Goal: Task Accomplishment & Management: Manage account settings

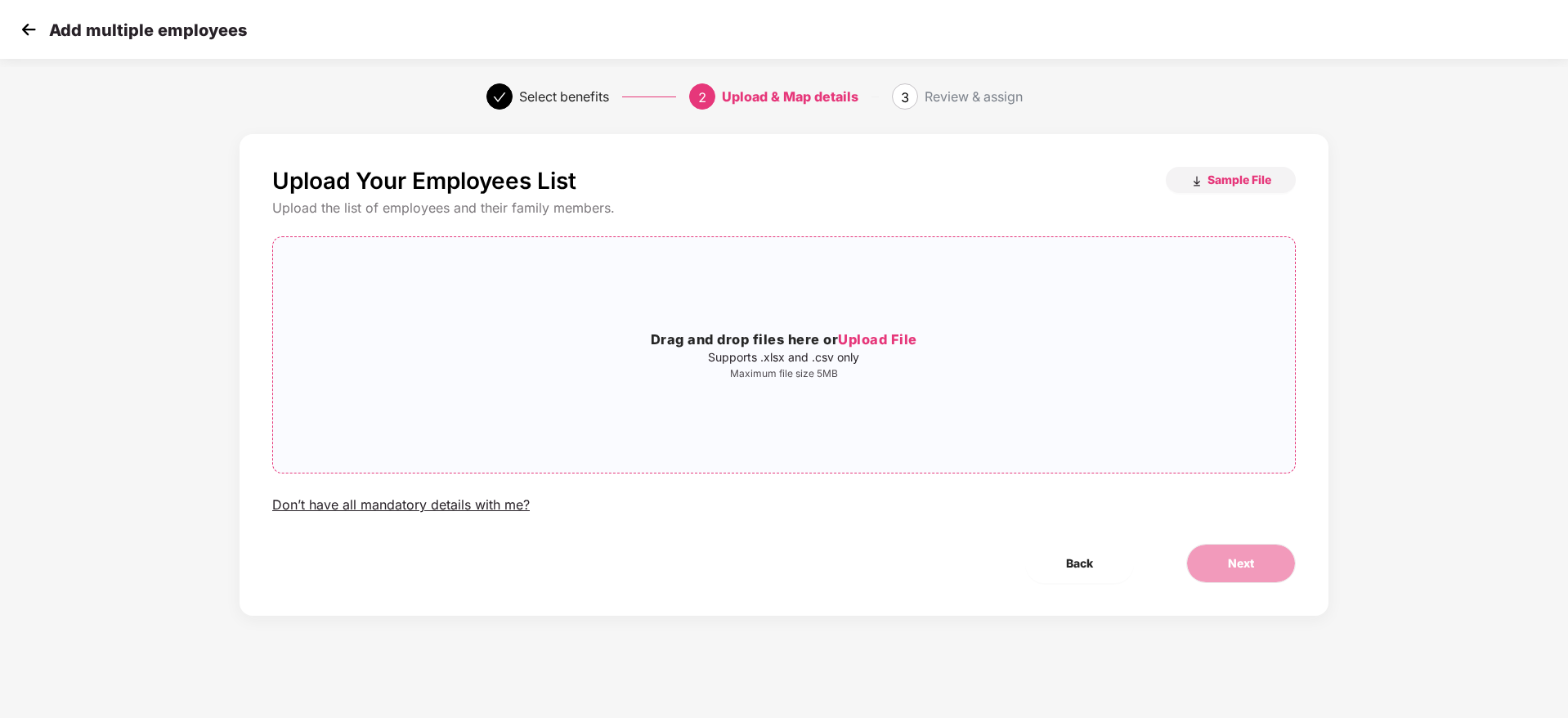
click at [802, 333] on h3 "Drag and drop files here or Upload File" at bounding box center [784, 340] width 1022 height 21
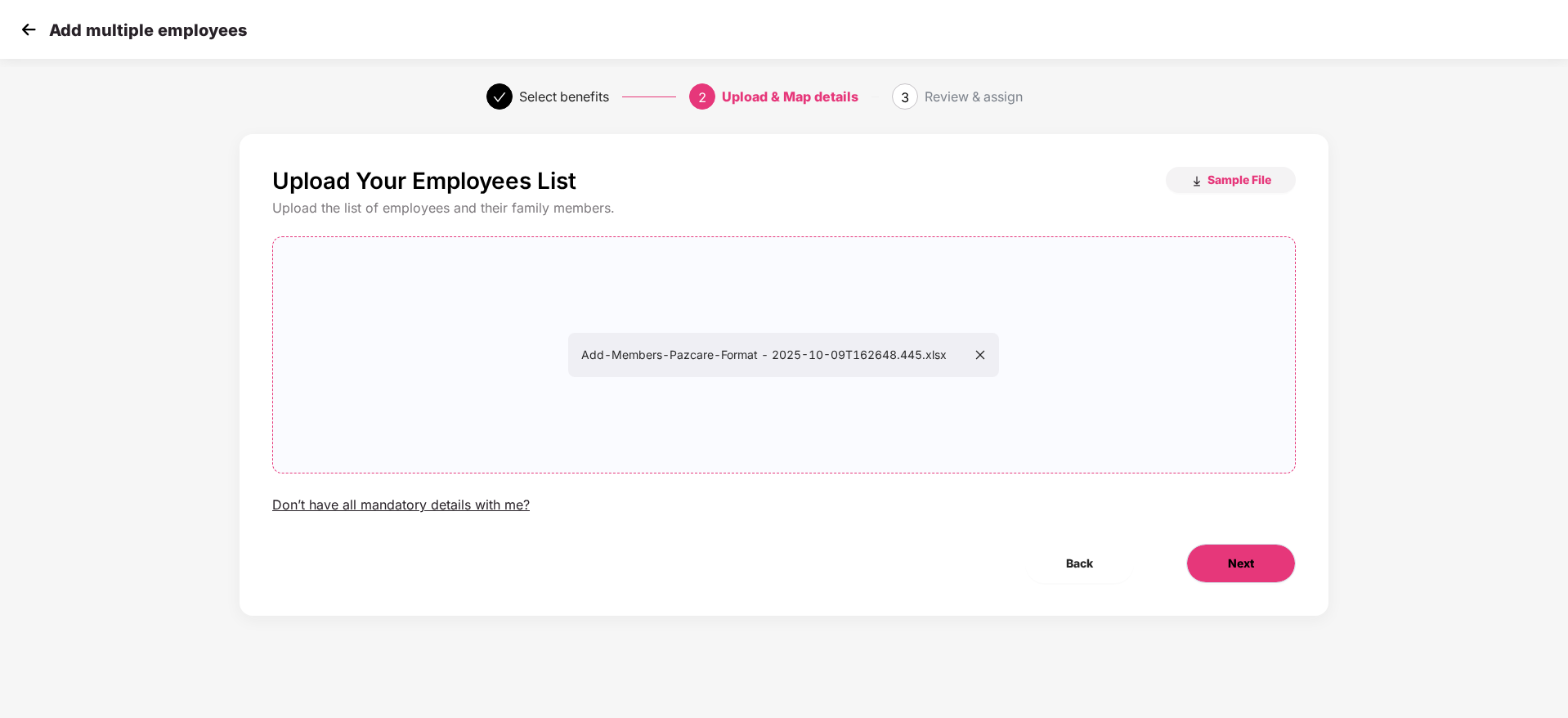
click at [1212, 572] on button "Next" at bounding box center [1242, 563] width 110 height 39
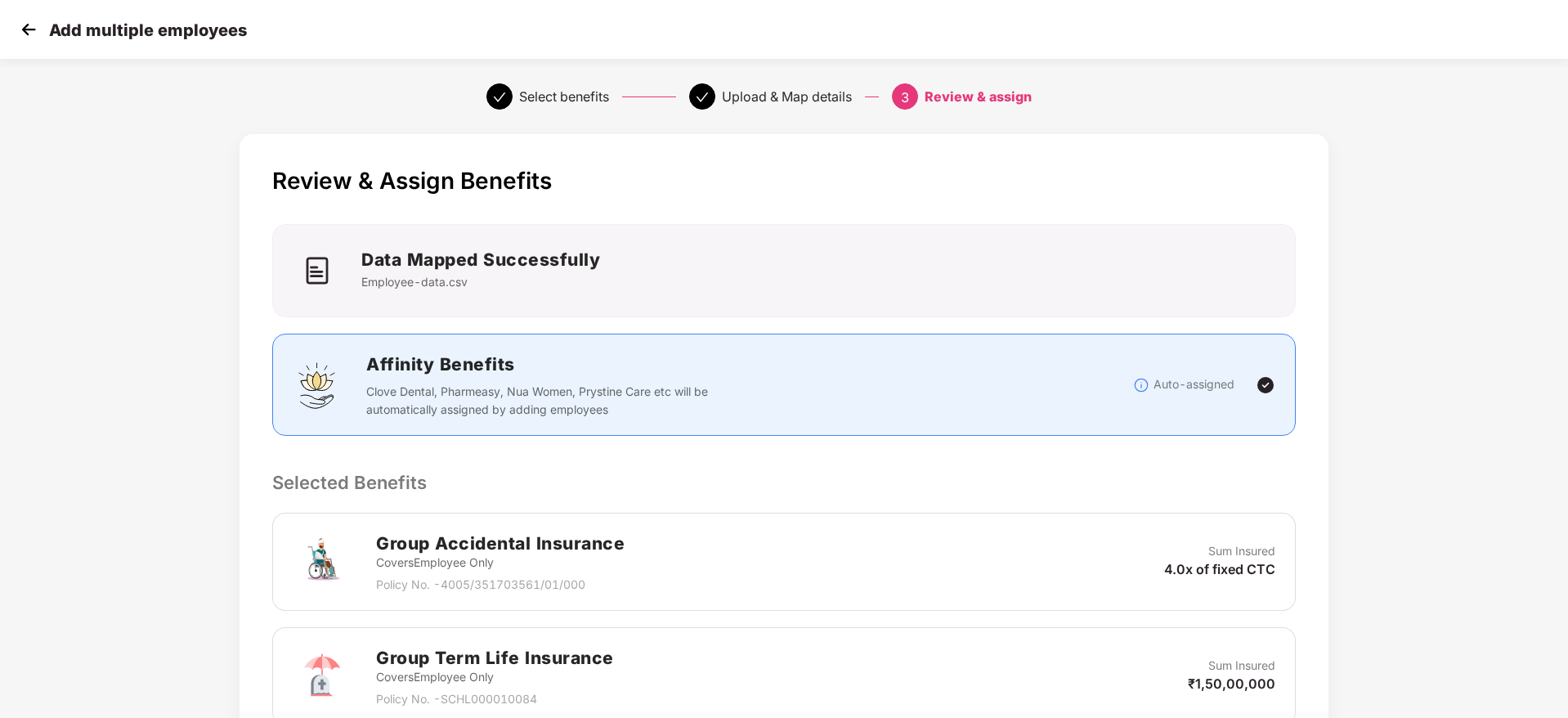
scroll to position [308, 0]
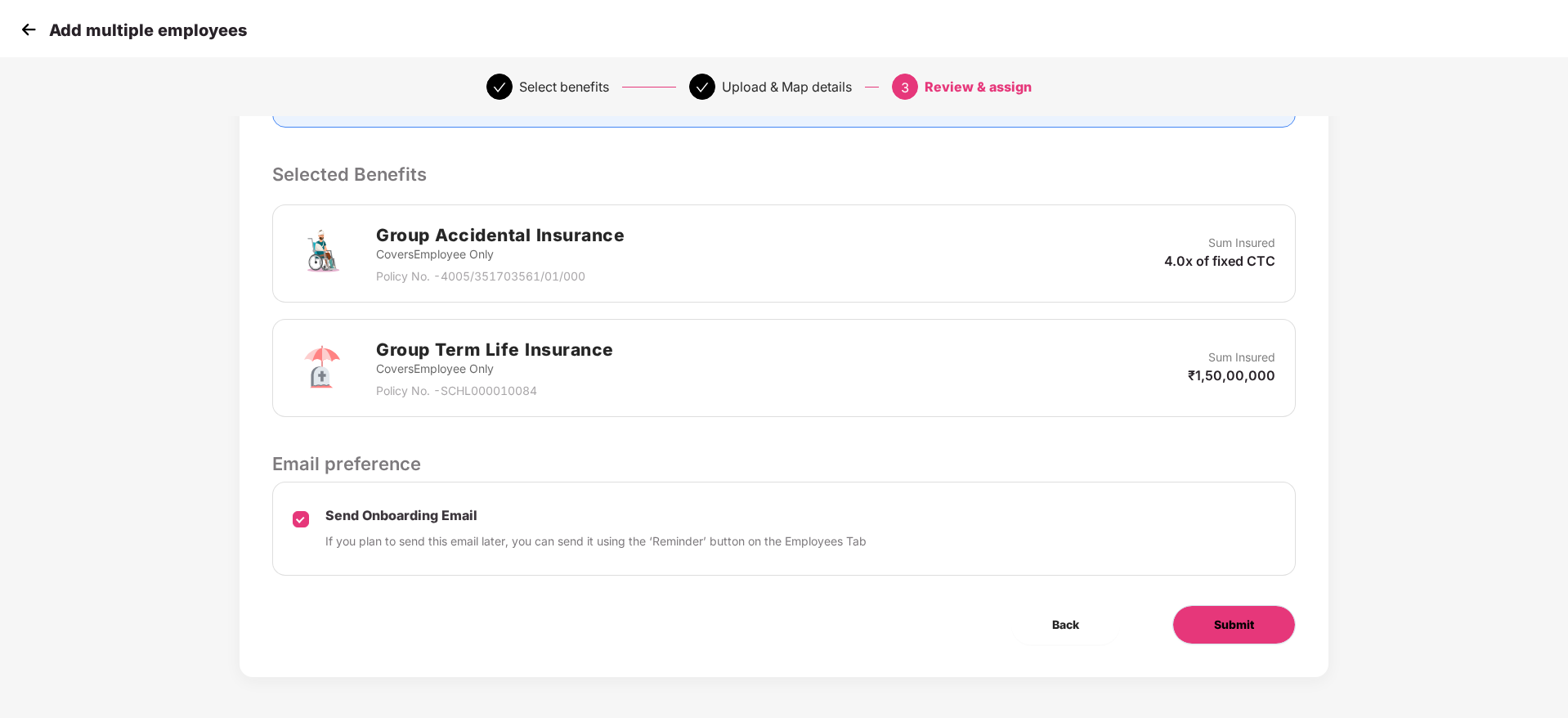
click at [1279, 612] on button "Submit" at bounding box center [1234, 624] width 124 height 39
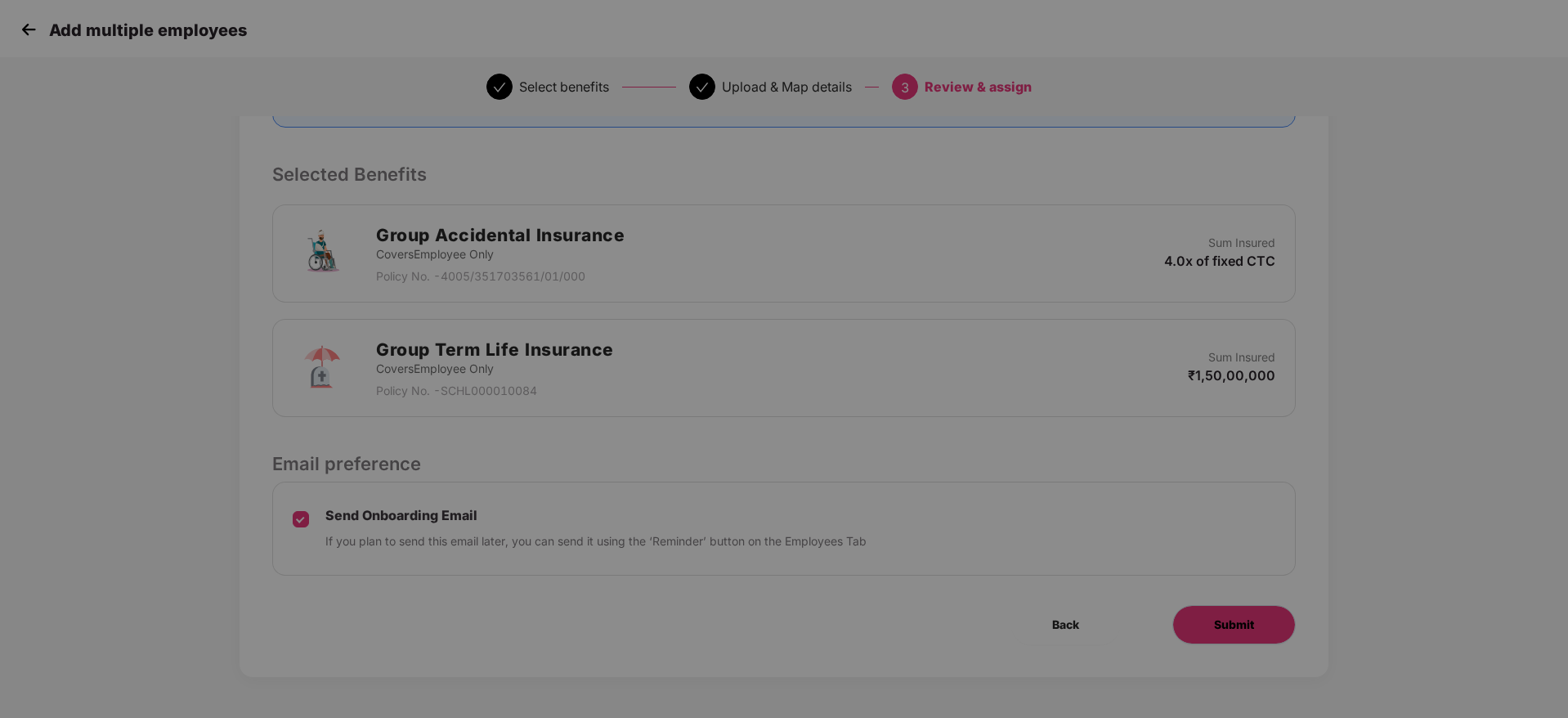
scroll to position [0, 0]
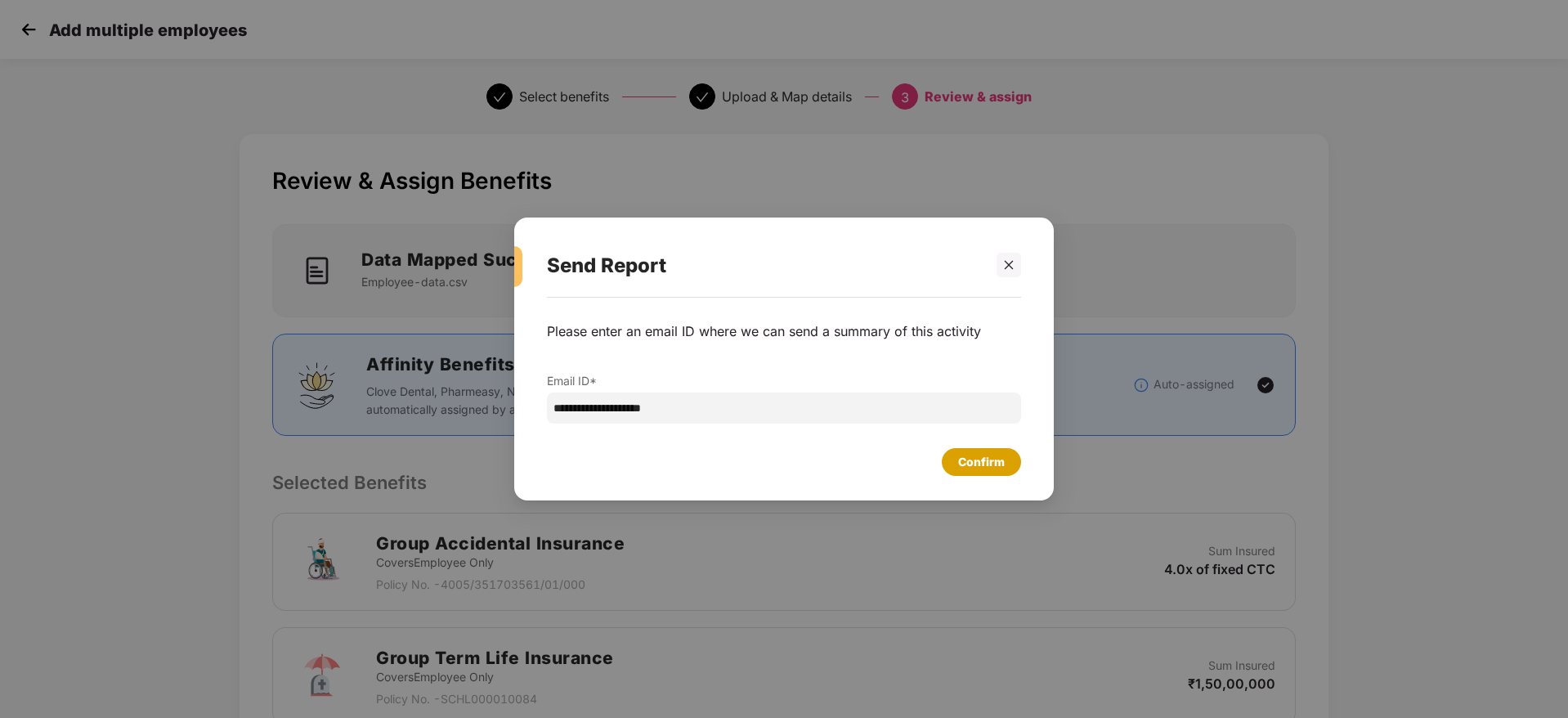
click at [986, 466] on div "Confirm" at bounding box center [981, 462] width 47 height 18
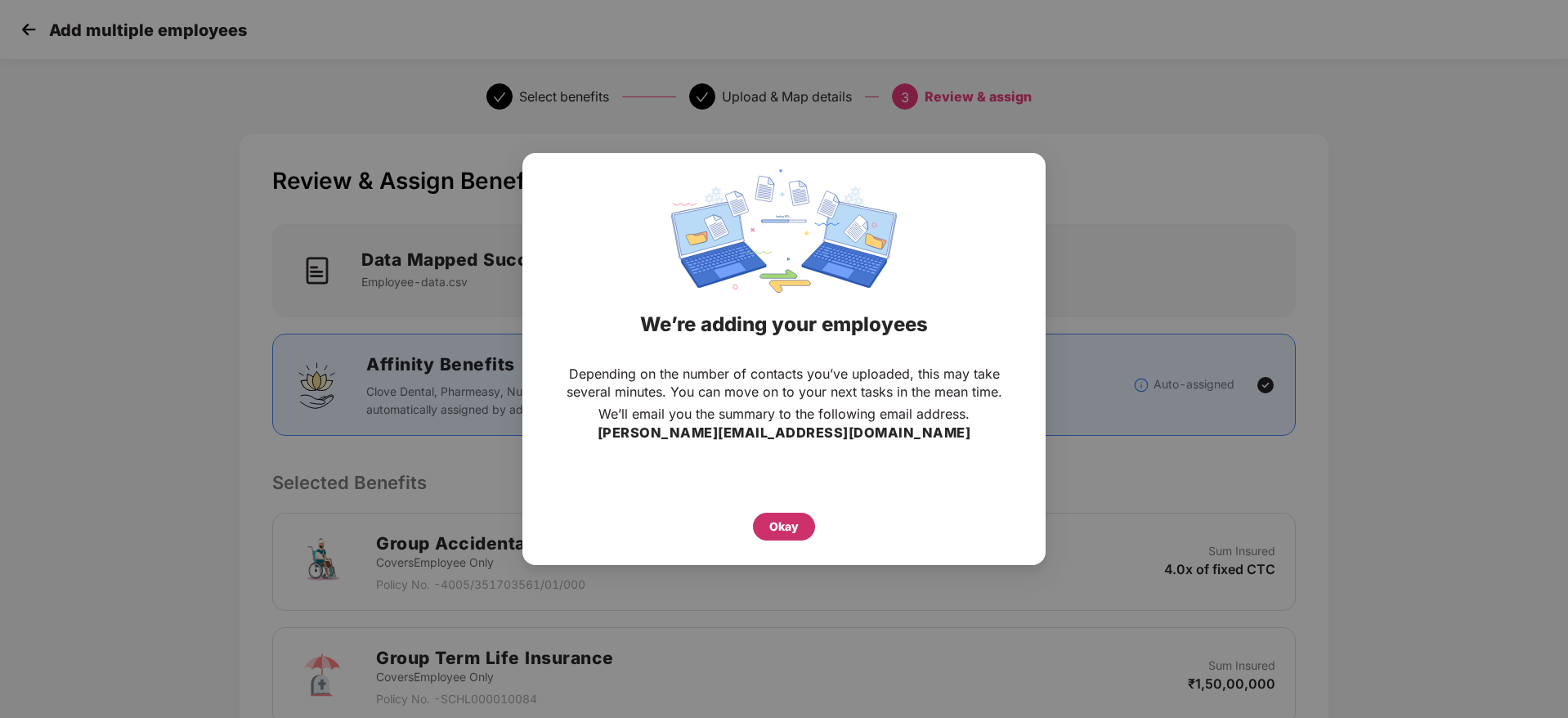
click at [782, 519] on div "Okay" at bounding box center [784, 527] width 29 height 18
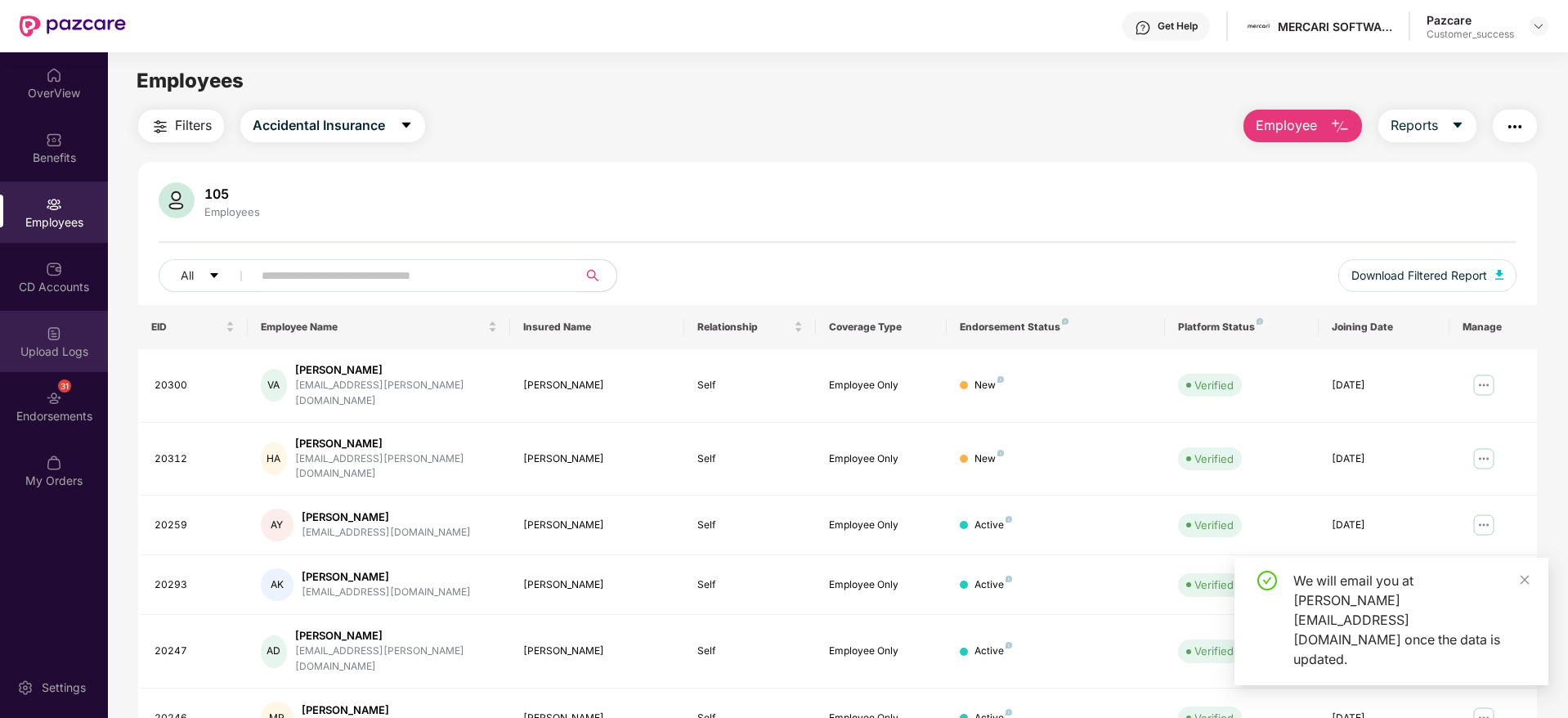
click at [57, 344] on div "Upload Logs" at bounding box center [54, 352] width 108 height 17
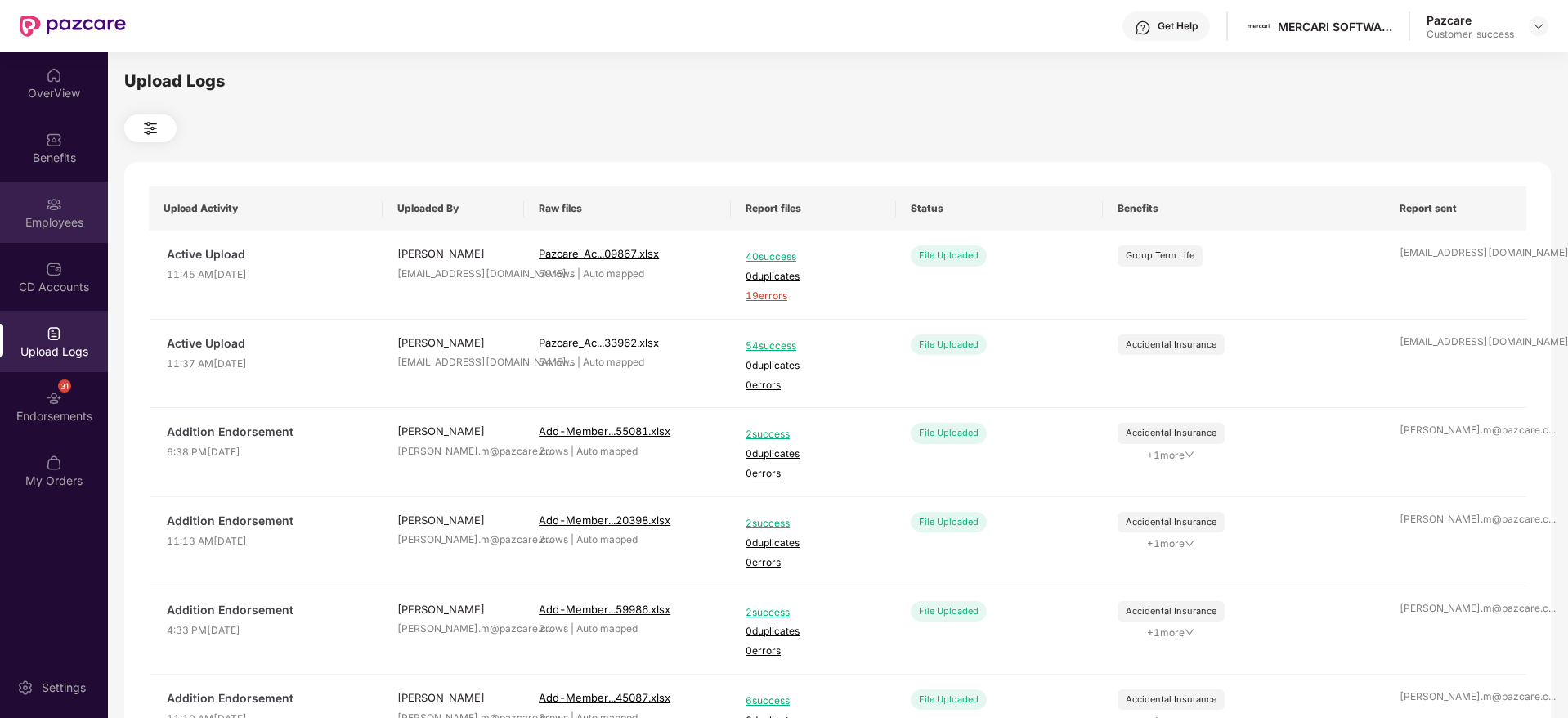
click at [58, 216] on div "Employees" at bounding box center [54, 223] width 108 height 17
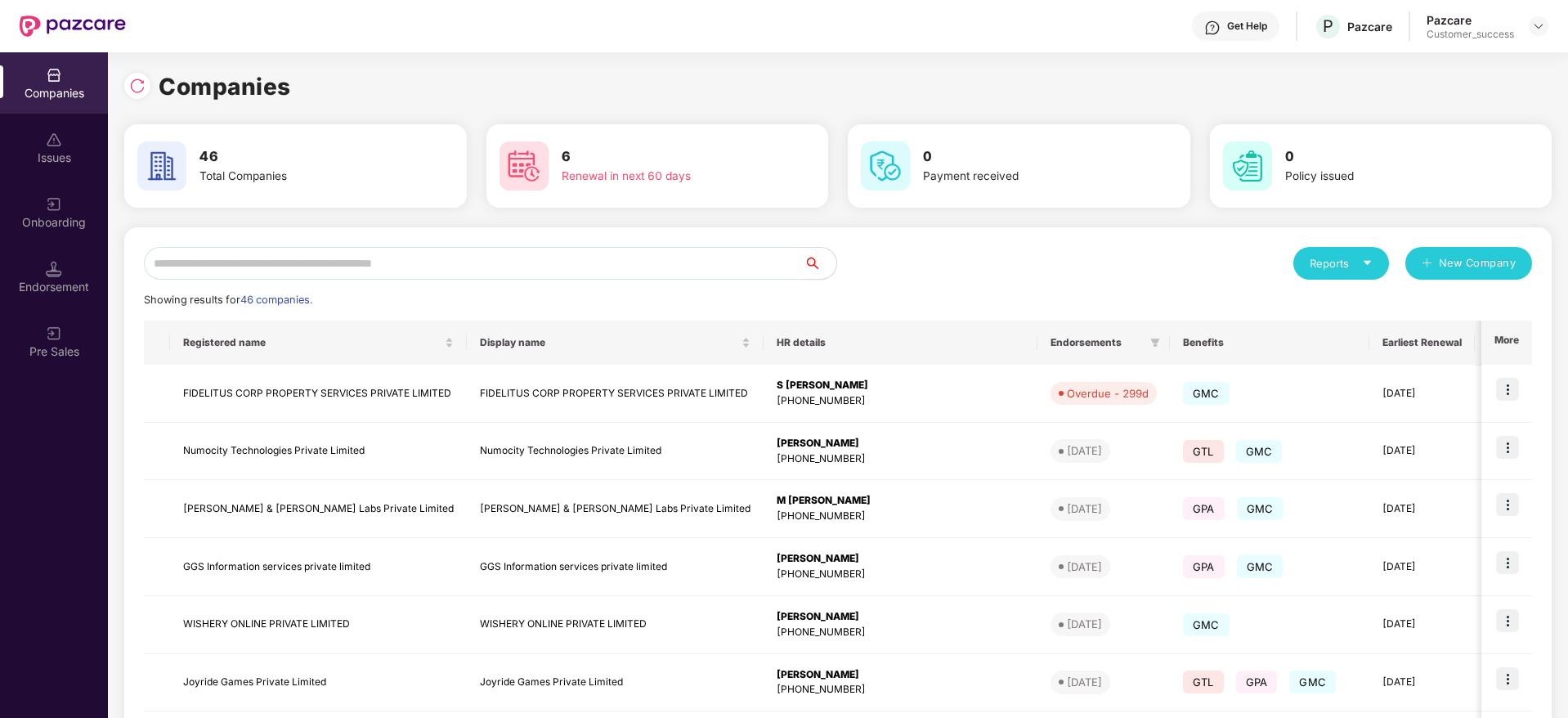
click at [455, 254] on input "text" at bounding box center [474, 263] width 660 height 33
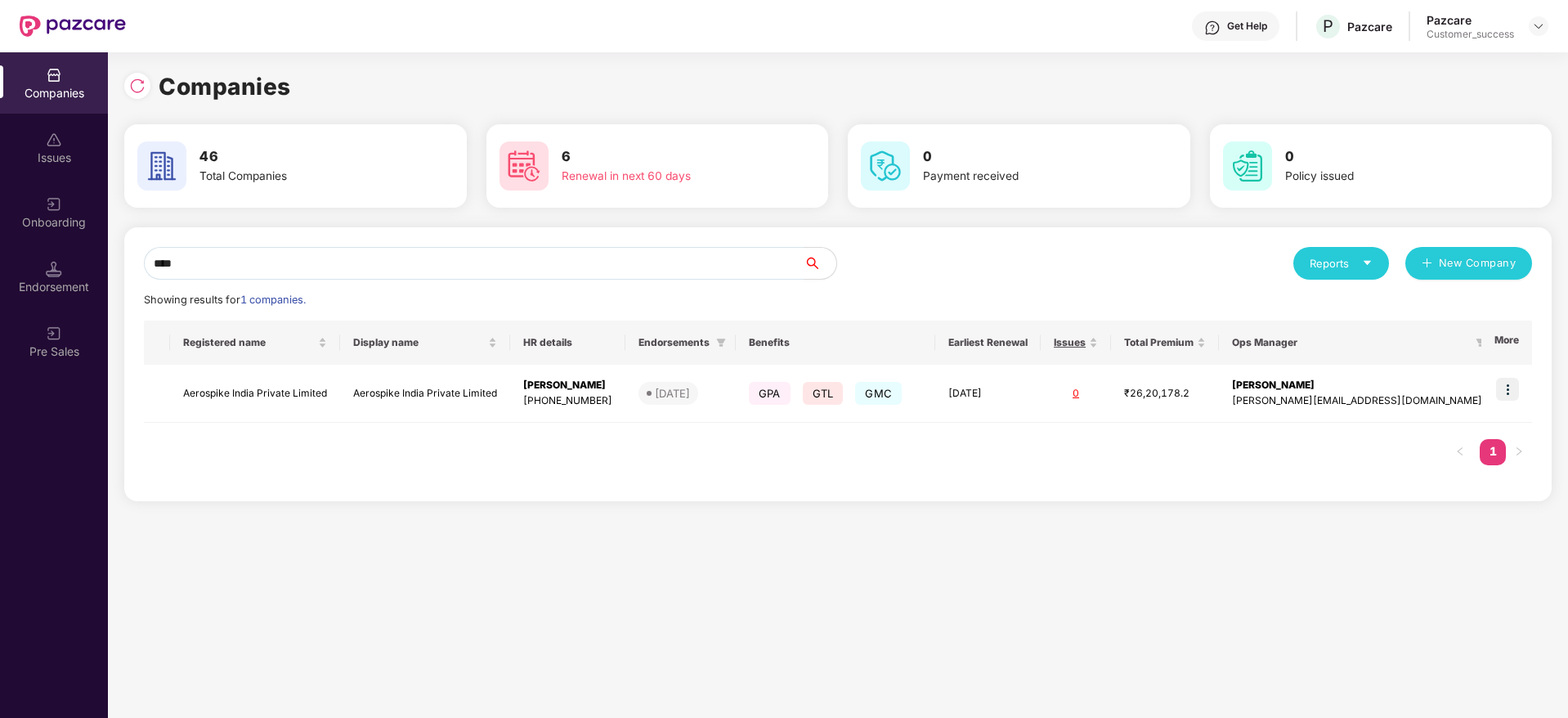
type input "****"
click at [1518, 385] on img at bounding box center [1508, 389] width 23 height 23
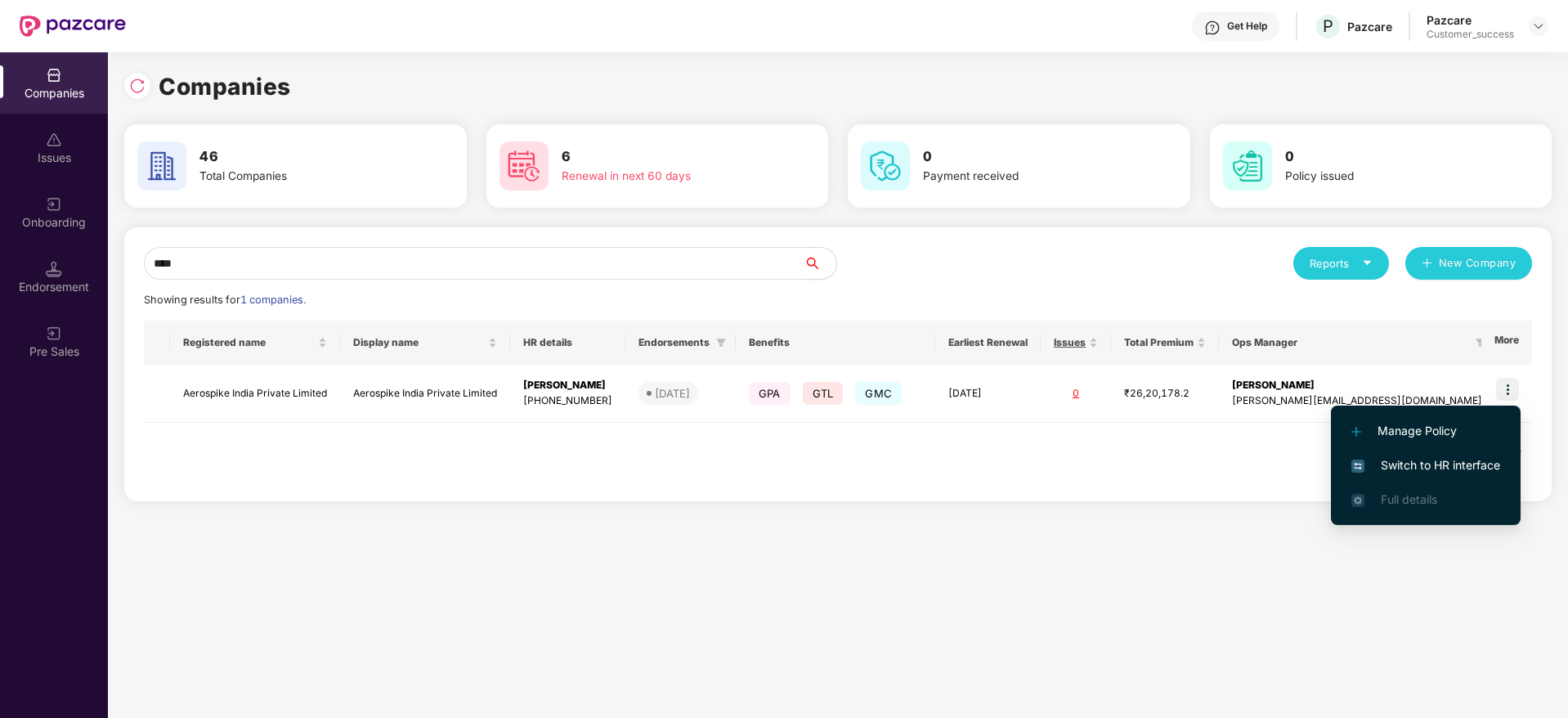
click at [1468, 472] on span "Switch to HR interface" at bounding box center [1426, 466] width 148 height 18
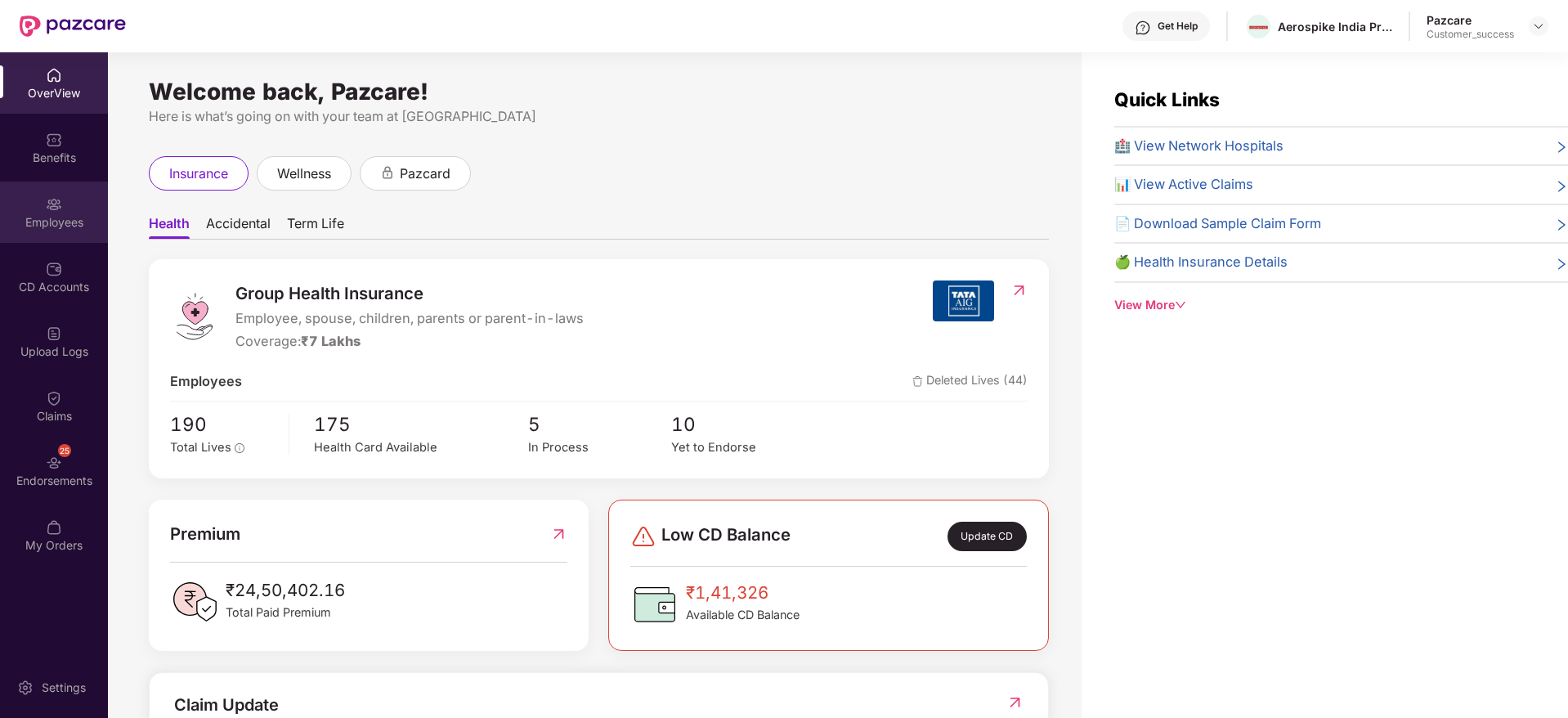
click at [50, 209] on img at bounding box center [54, 204] width 16 height 17
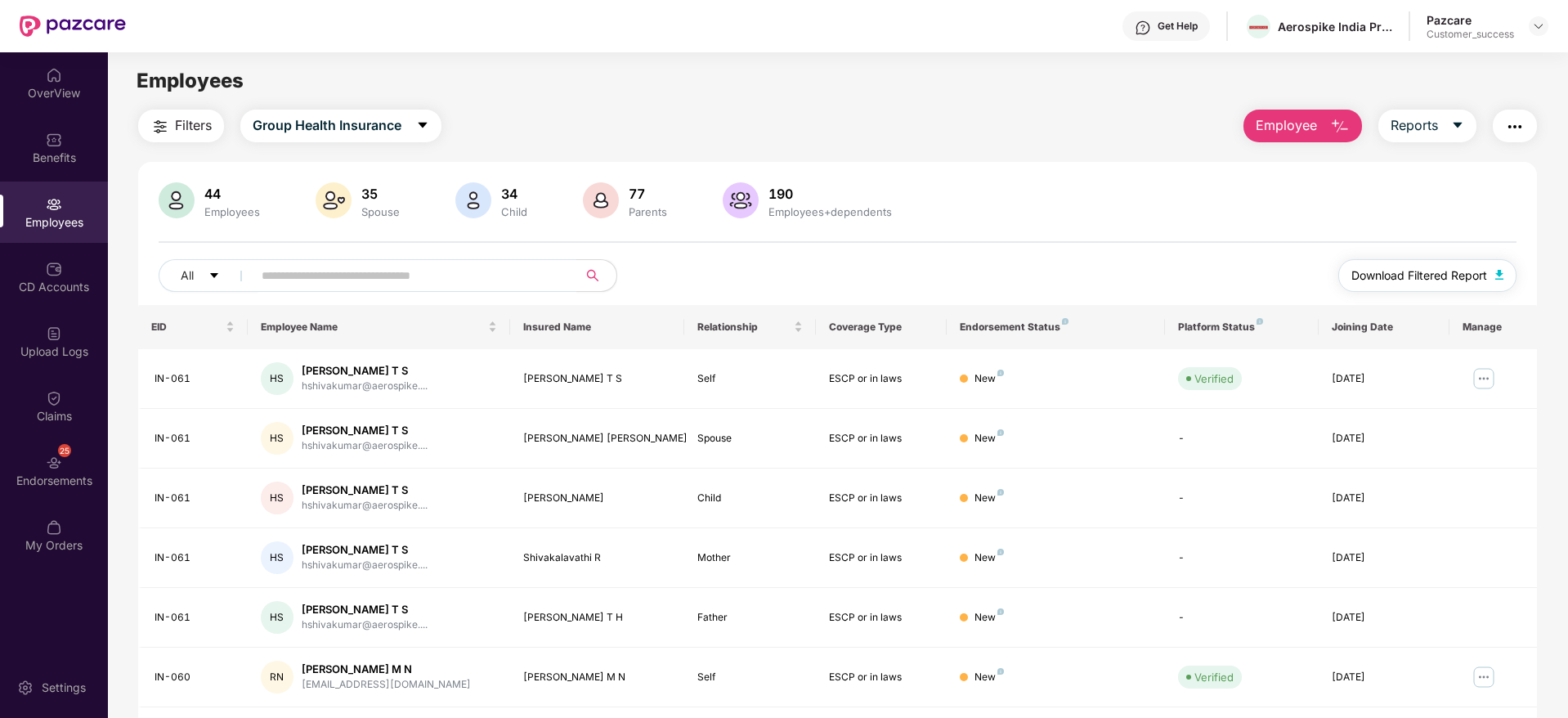
click at [1398, 271] on span "Download Filtered Report" at bounding box center [1420, 276] width 136 height 18
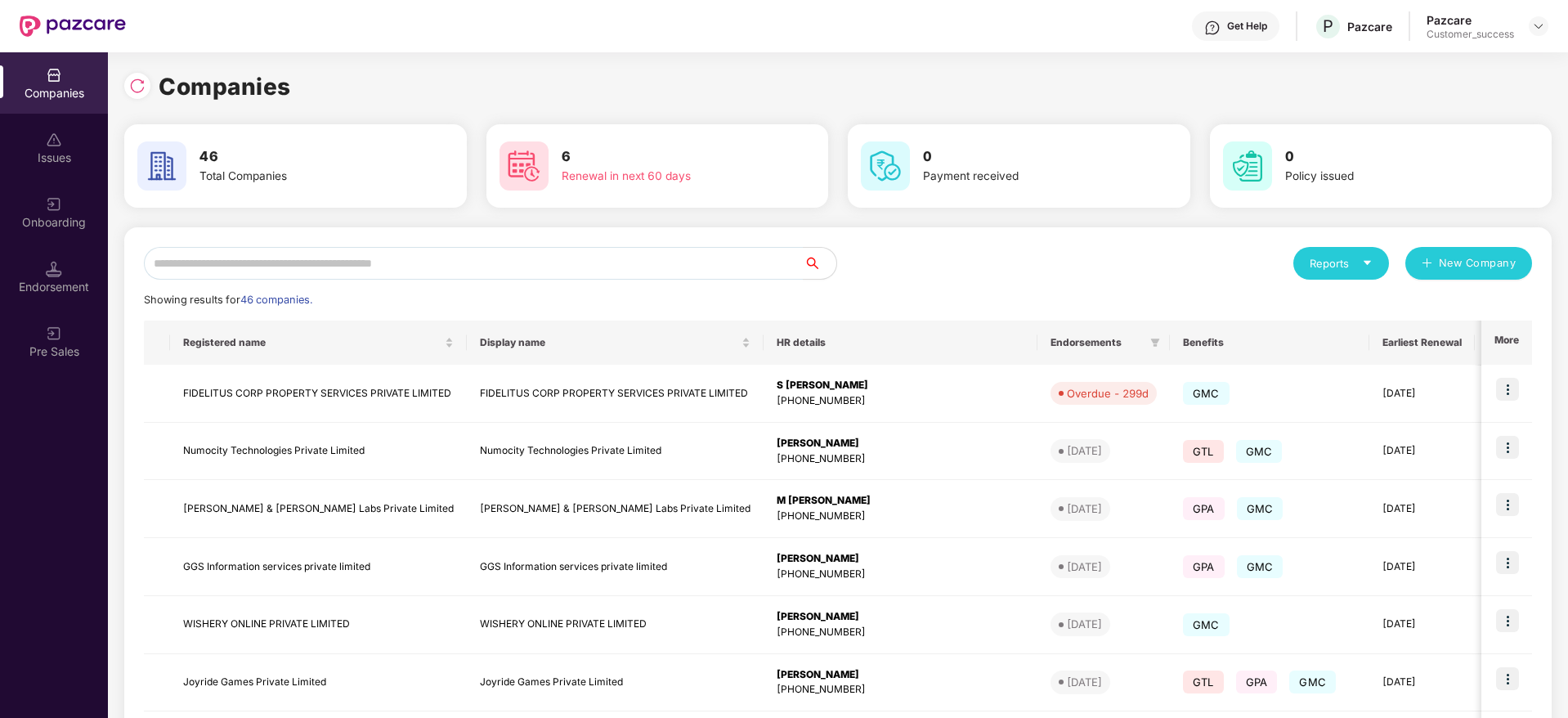
click at [146, 103] on div "Companies" at bounding box center [839, 86] width 1428 height 36
click at [140, 94] on img at bounding box center [137, 86] width 16 height 17
